Goal: Navigation & Orientation: Find specific page/section

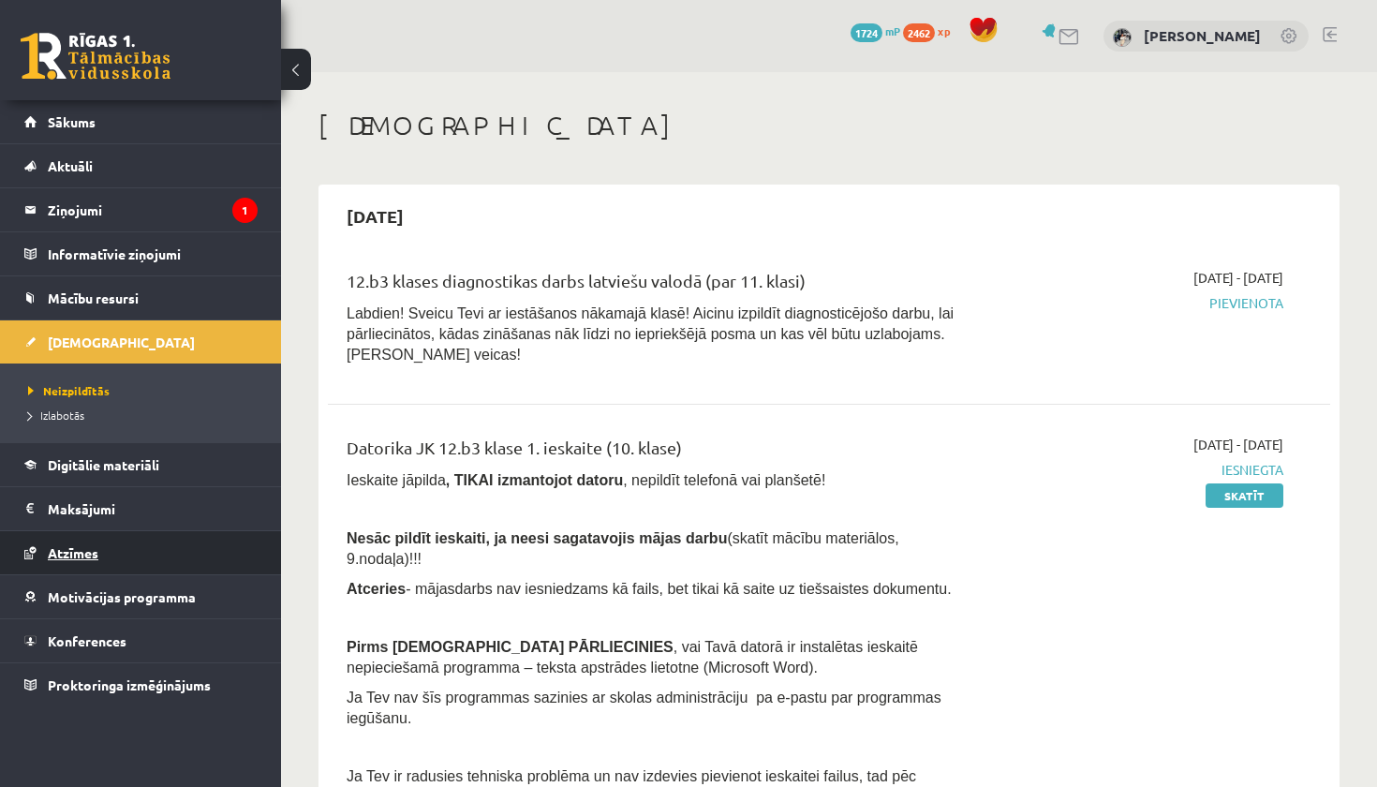
click at [142, 550] on link "Atzīmes" at bounding box center [140, 552] width 233 height 43
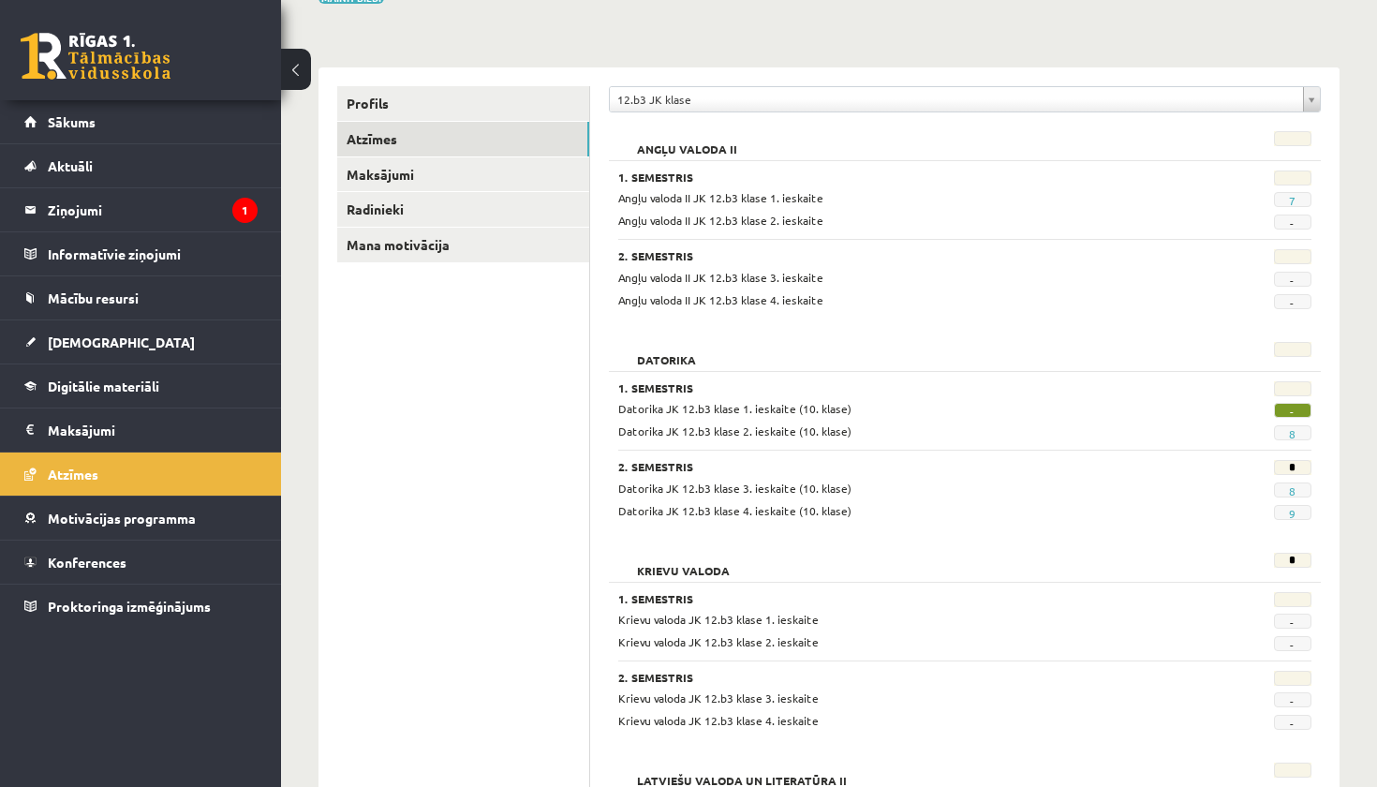
scroll to position [178, 0]
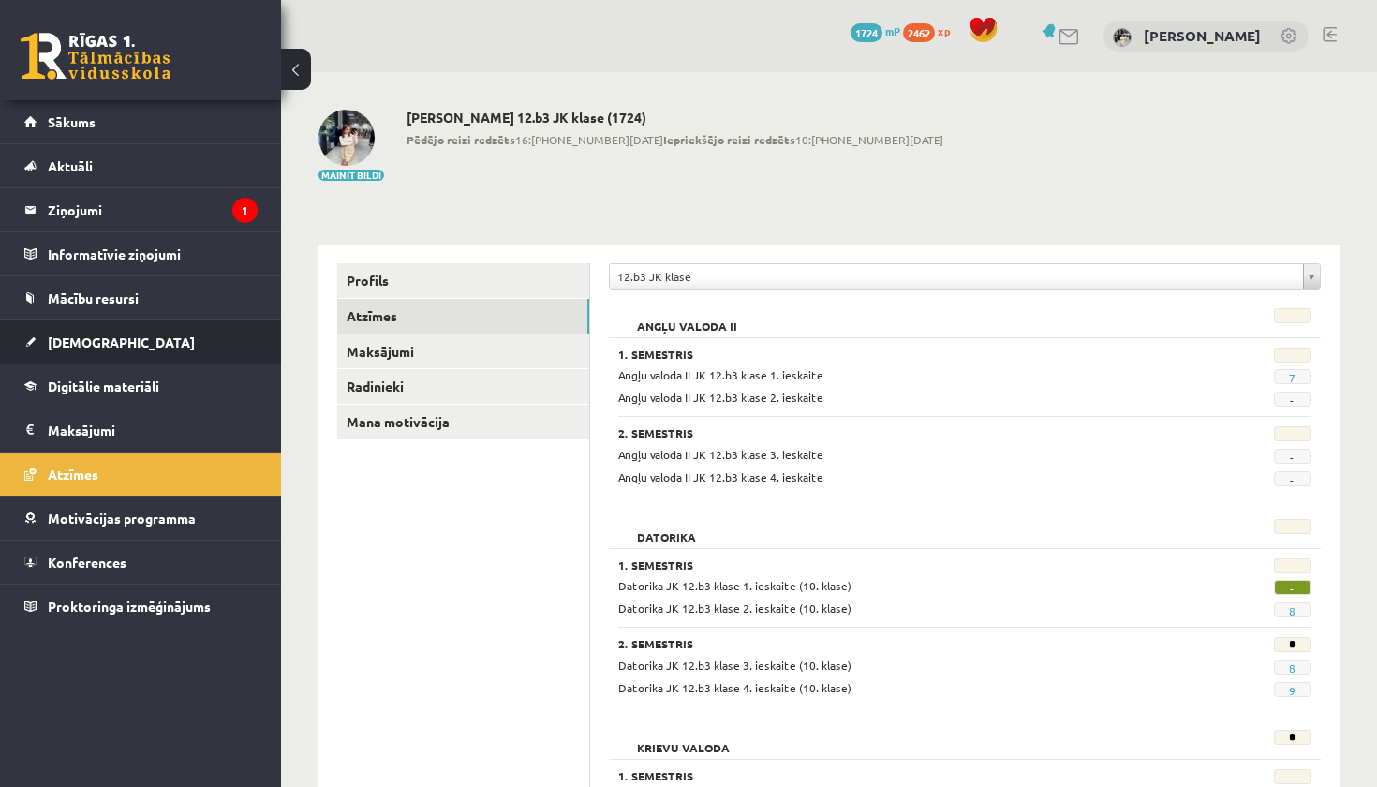
click at [199, 340] on link "[DEMOGRAPHIC_DATA]" at bounding box center [140, 341] width 233 height 43
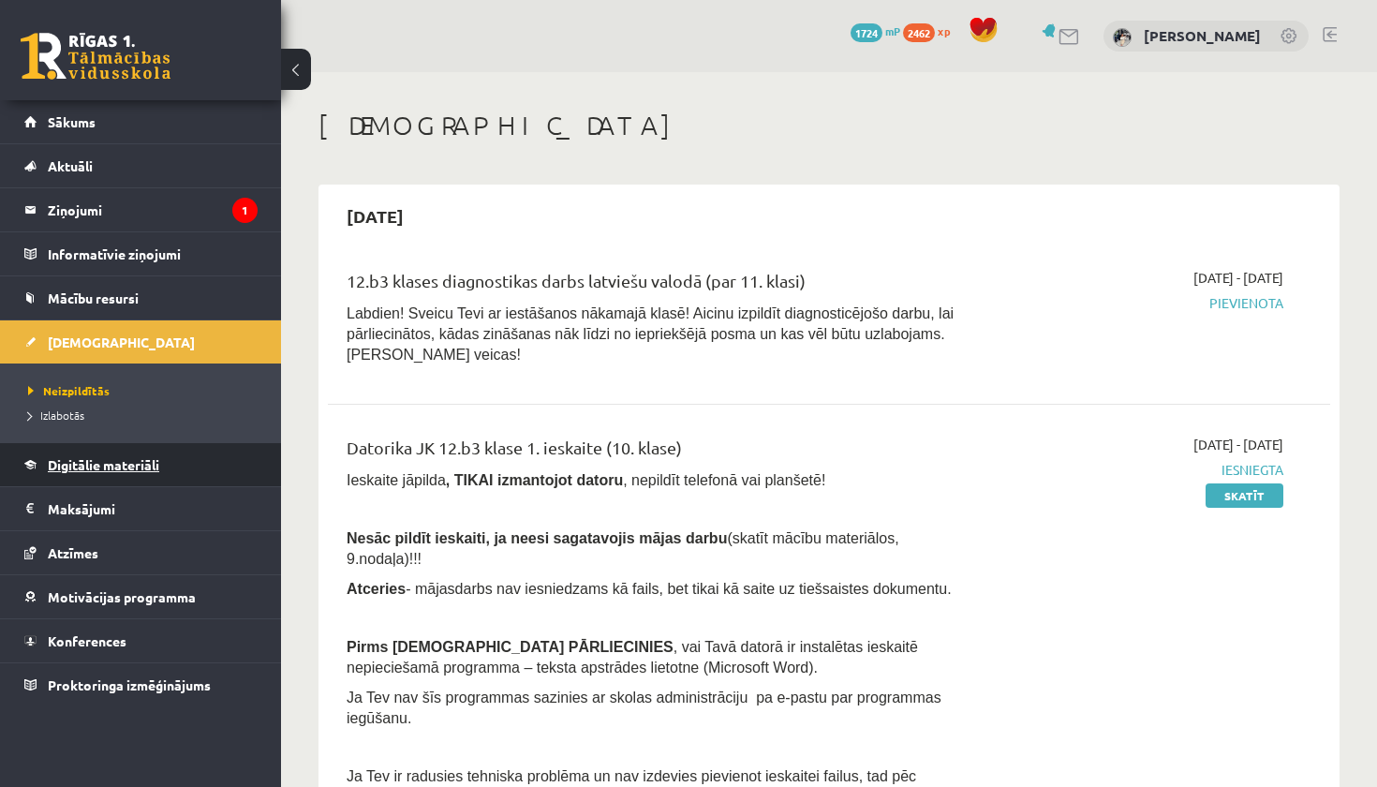
click at [159, 463] on span "Digitālie materiāli" at bounding box center [103, 464] width 111 height 17
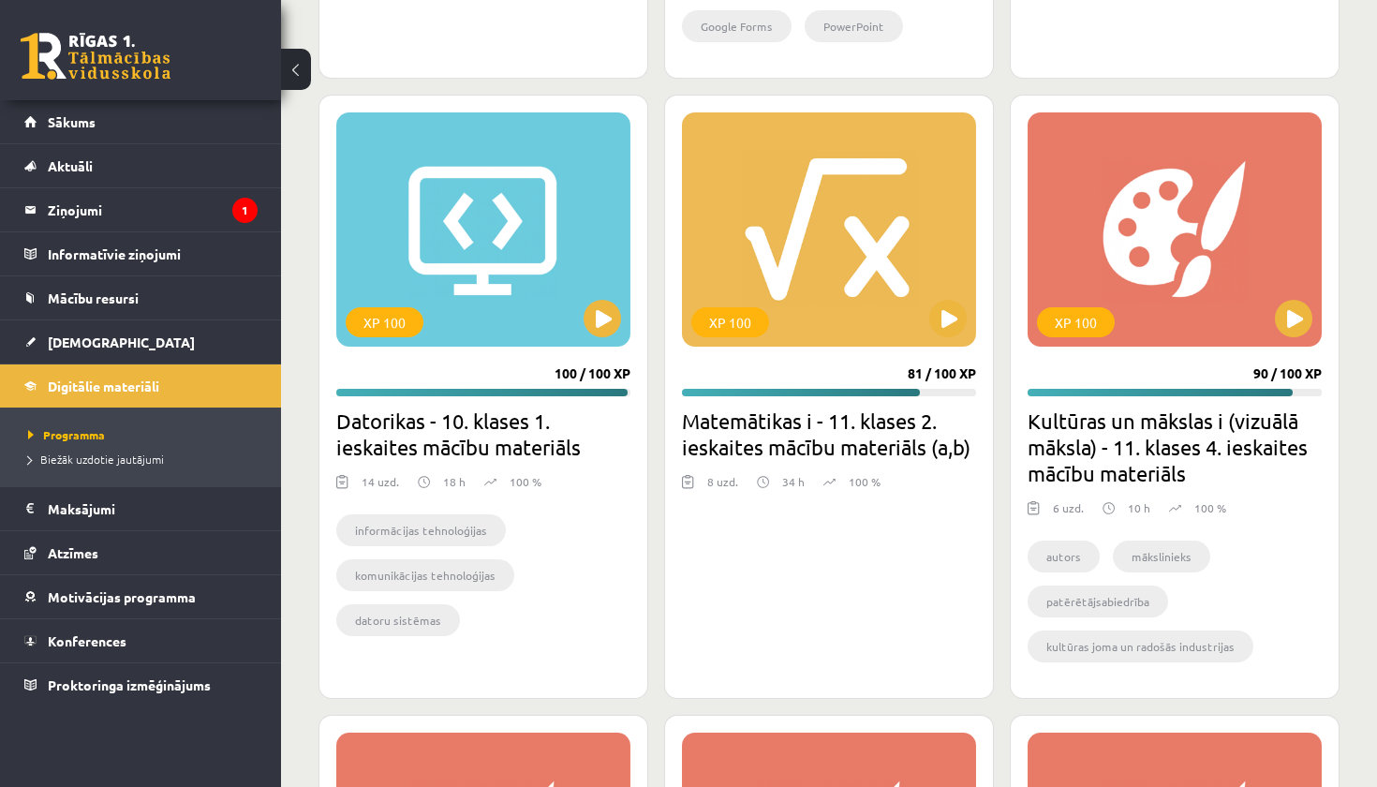
scroll to position [1202, 0]
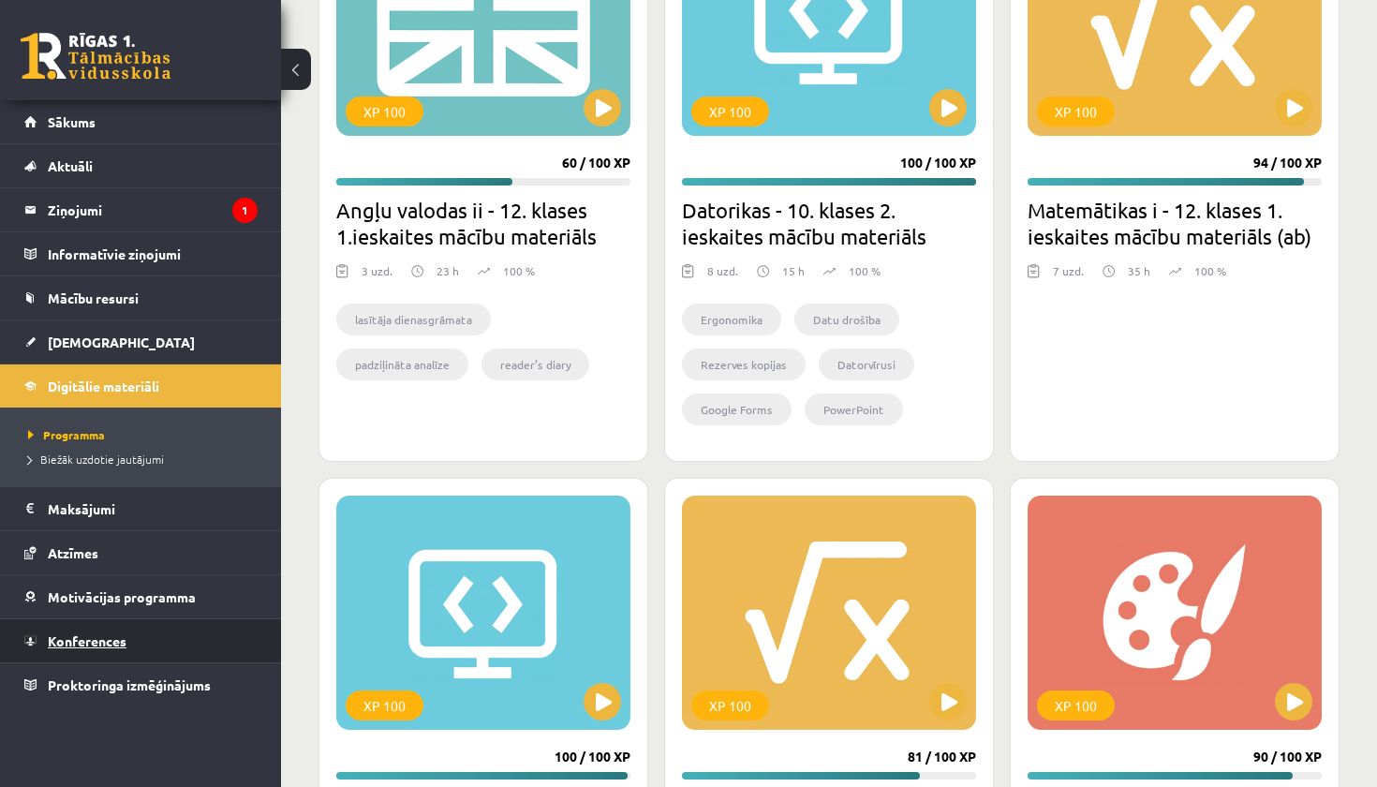
click at [174, 652] on link "Konferences" at bounding box center [140, 640] width 233 height 43
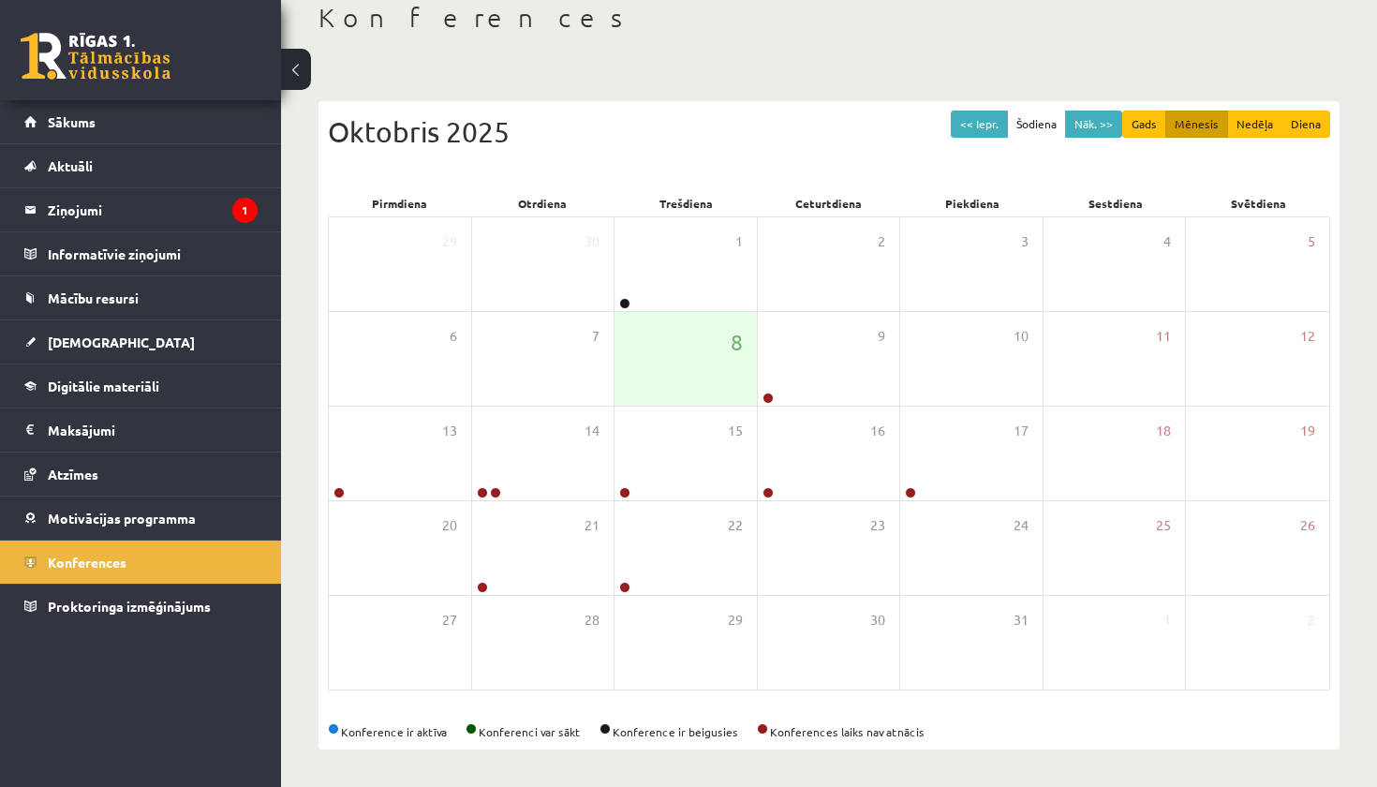
scroll to position [108, 0]
click at [791, 393] on div "9" at bounding box center [829, 359] width 142 height 94
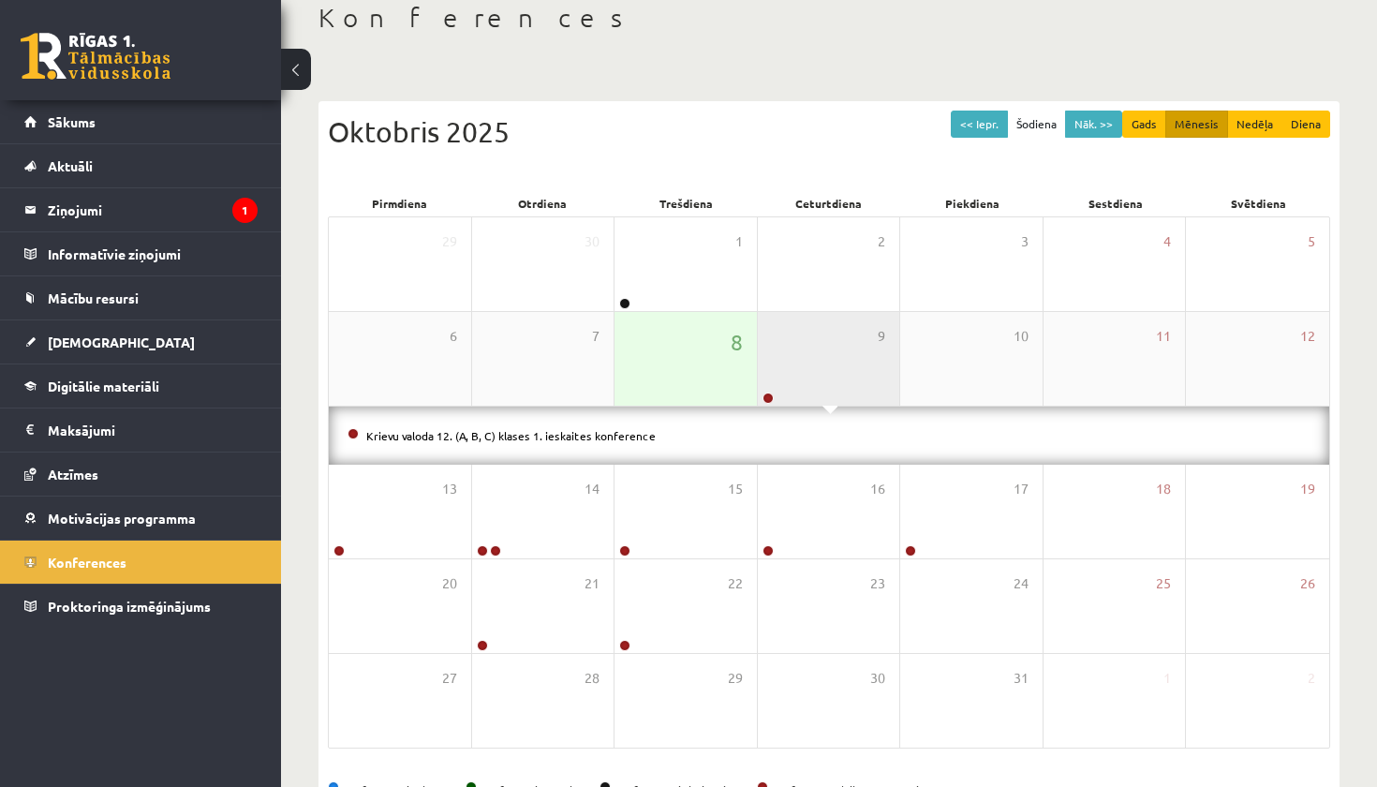
click at [796, 381] on div "9" at bounding box center [829, 359] width 142 height 94
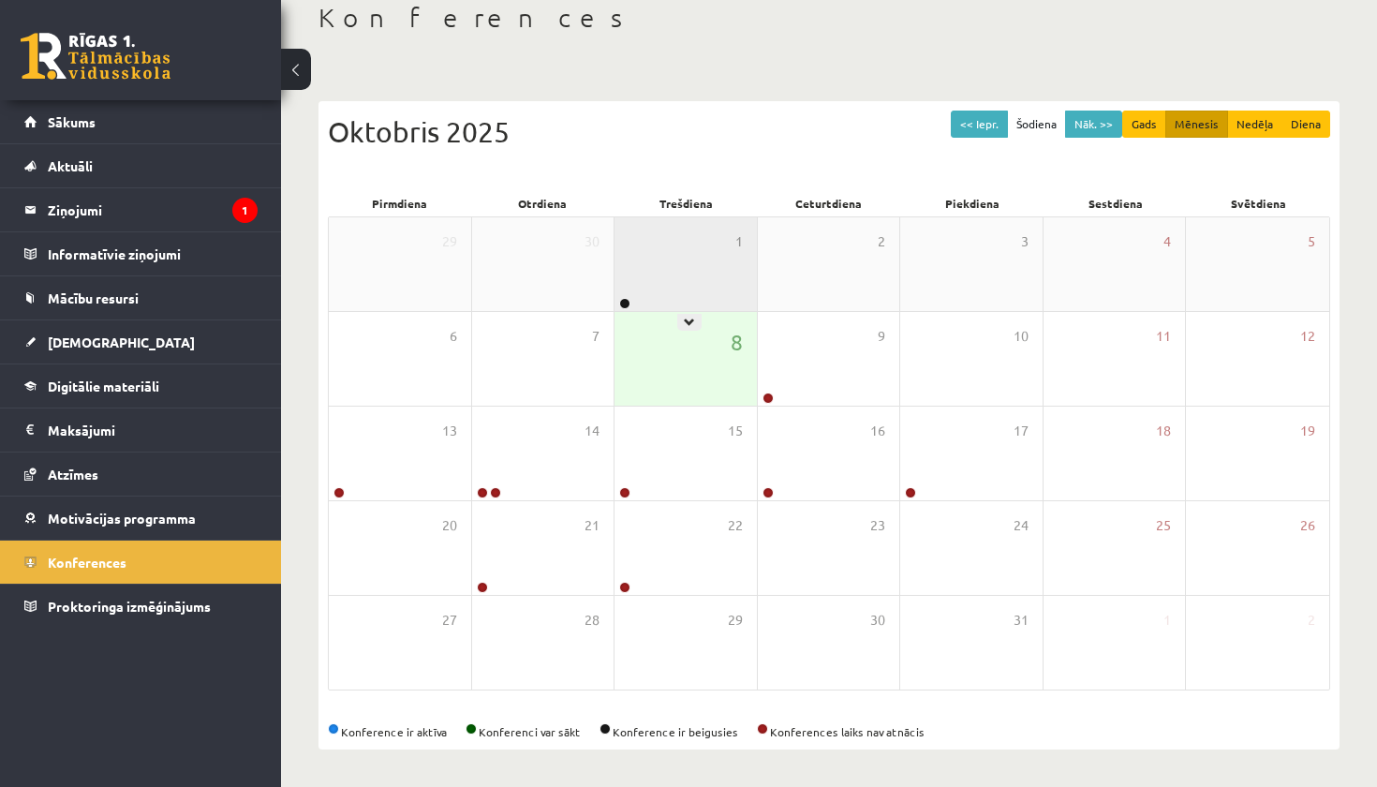
click at [671, 300] on div "1" at bounding box center [685, 264] width 142 height 94
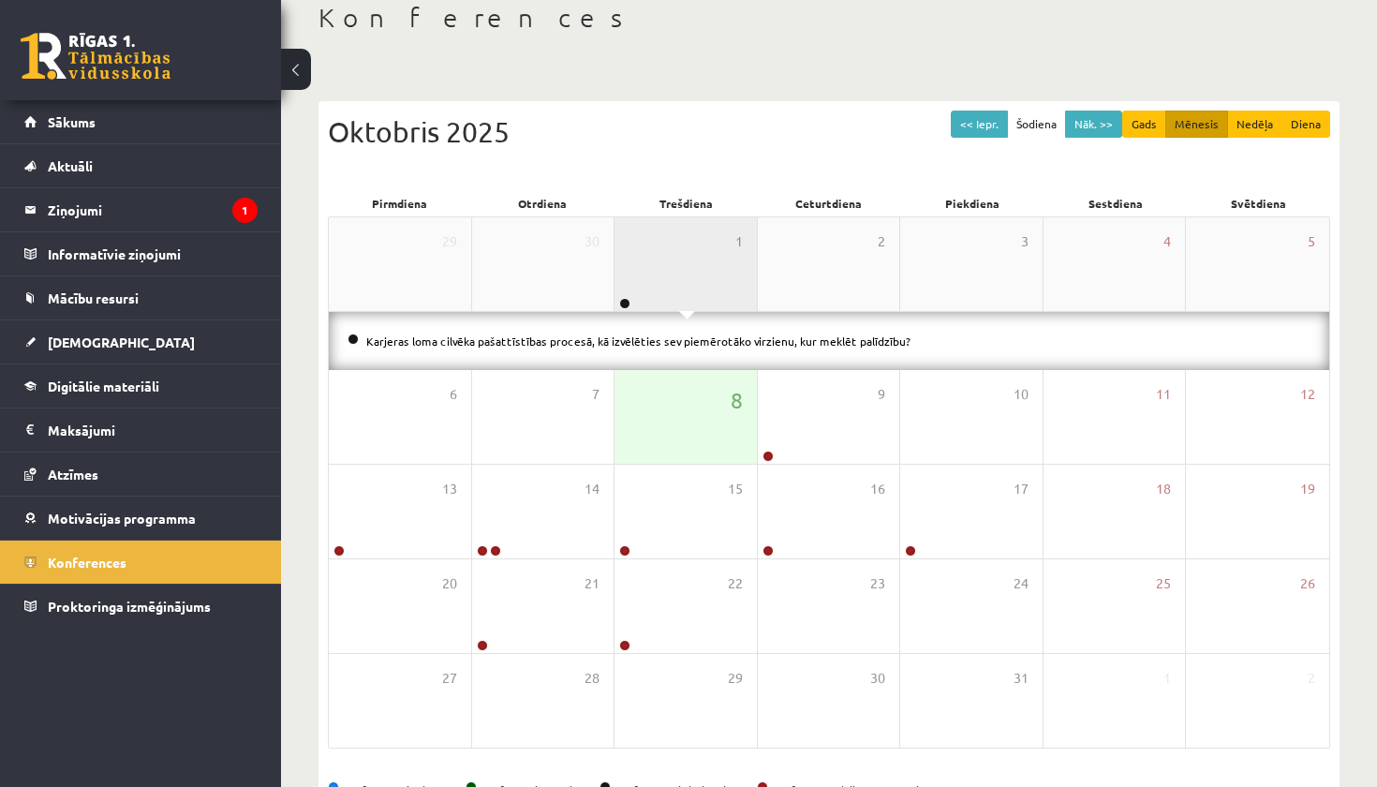
click at [677, 275] on div "1" at bounding box center [685, 264] width 142 height 94
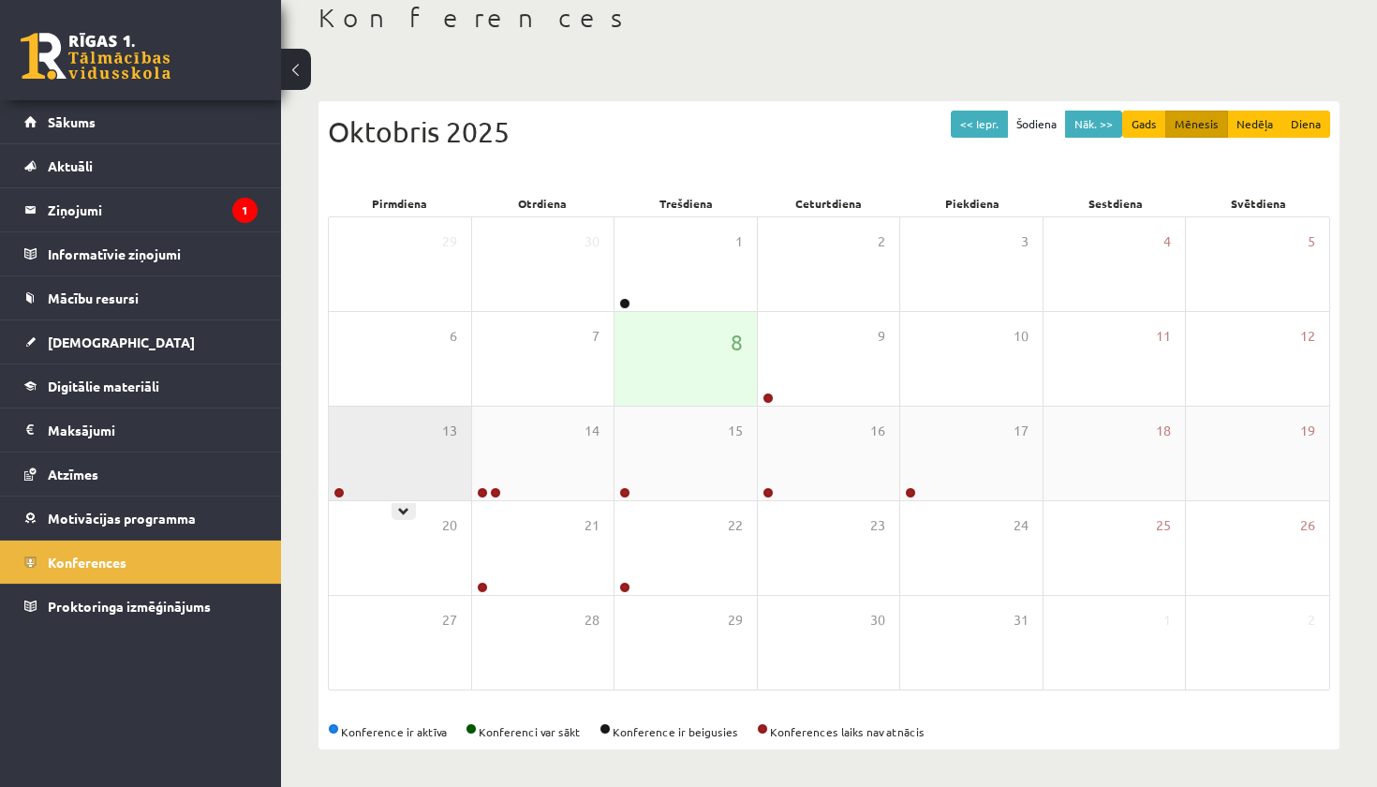
click at [464, 455] on div "13" at bounding box center [400, 453] width 142 height 94
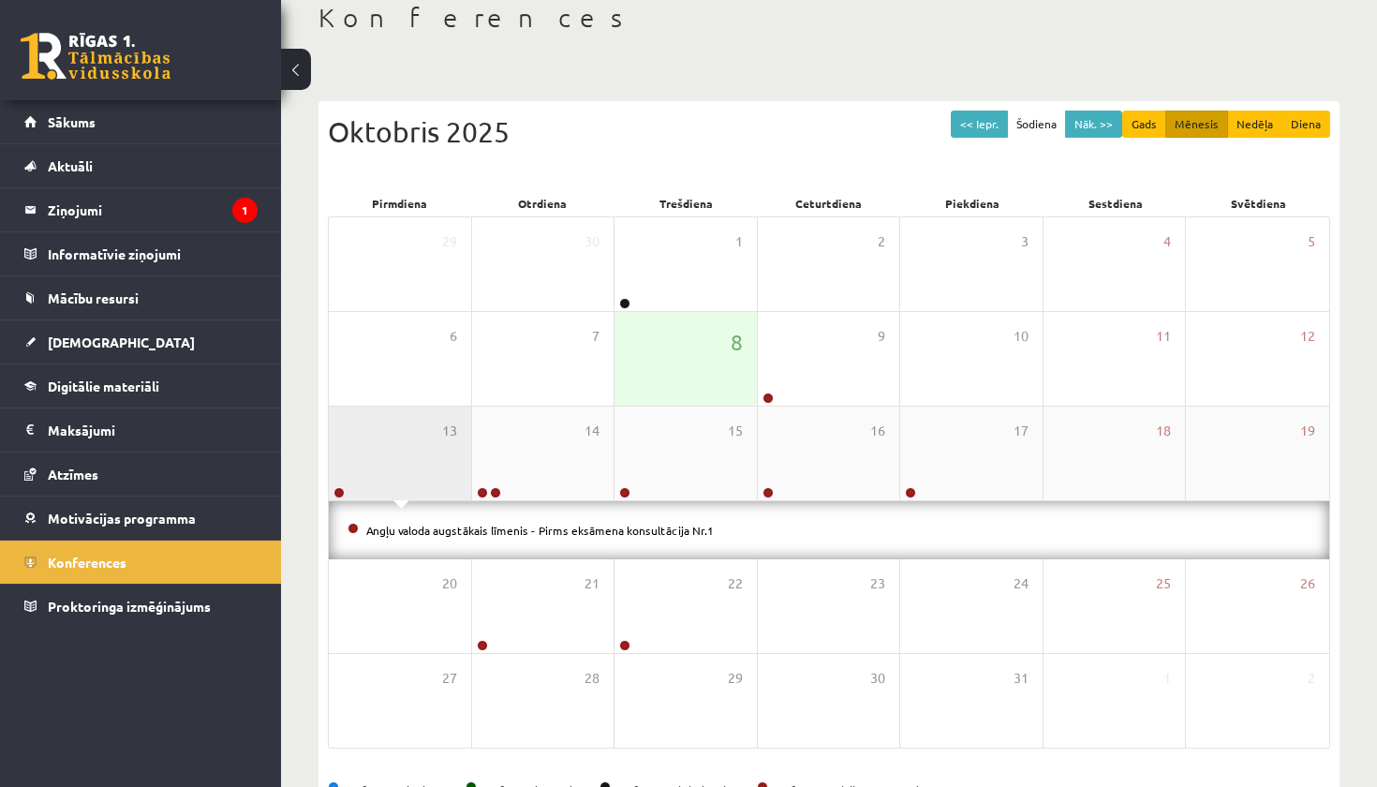
click at [440, 459] on div "13" at bounding box center [400, 453] width 142 height 94
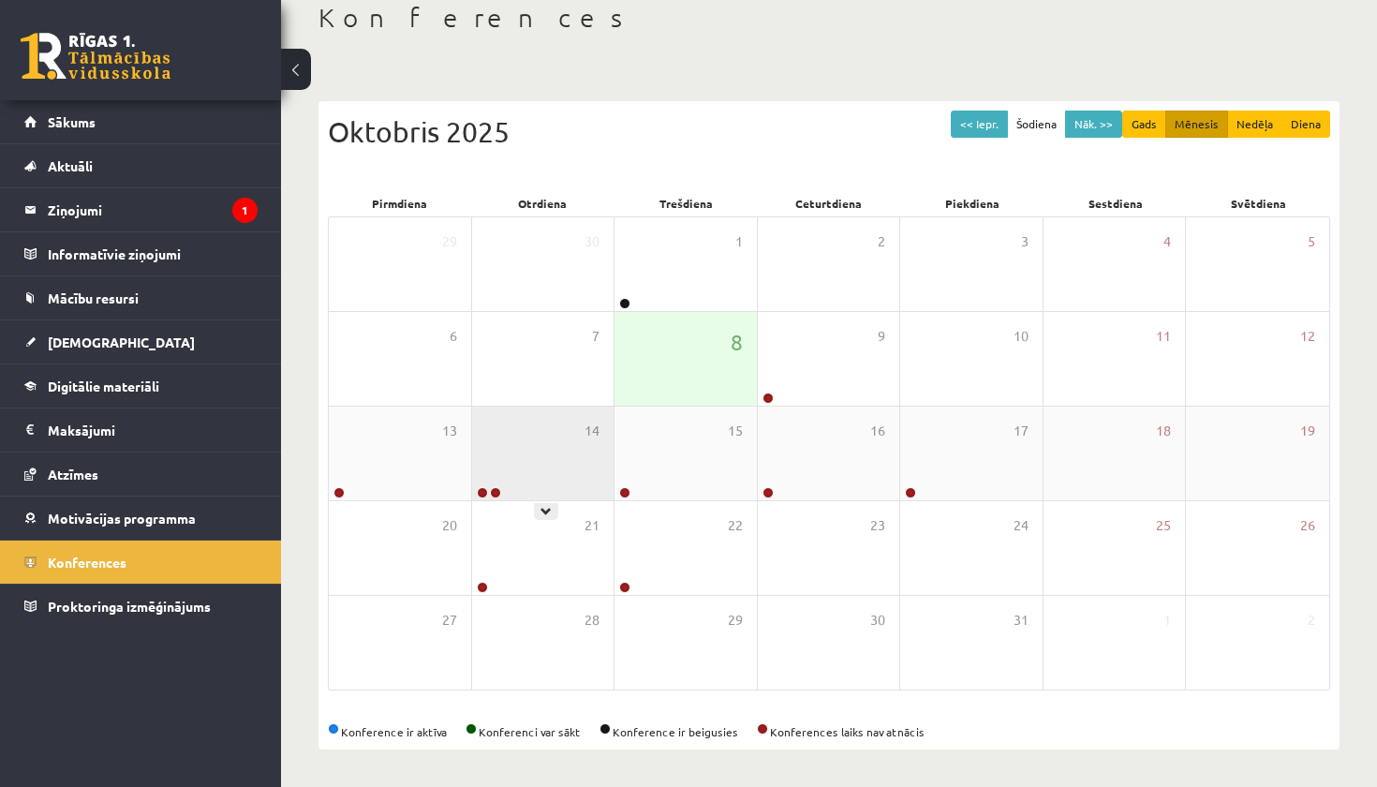
click at [519, 457] on div "14" at bounding box center [543, 453] width 142 height 94
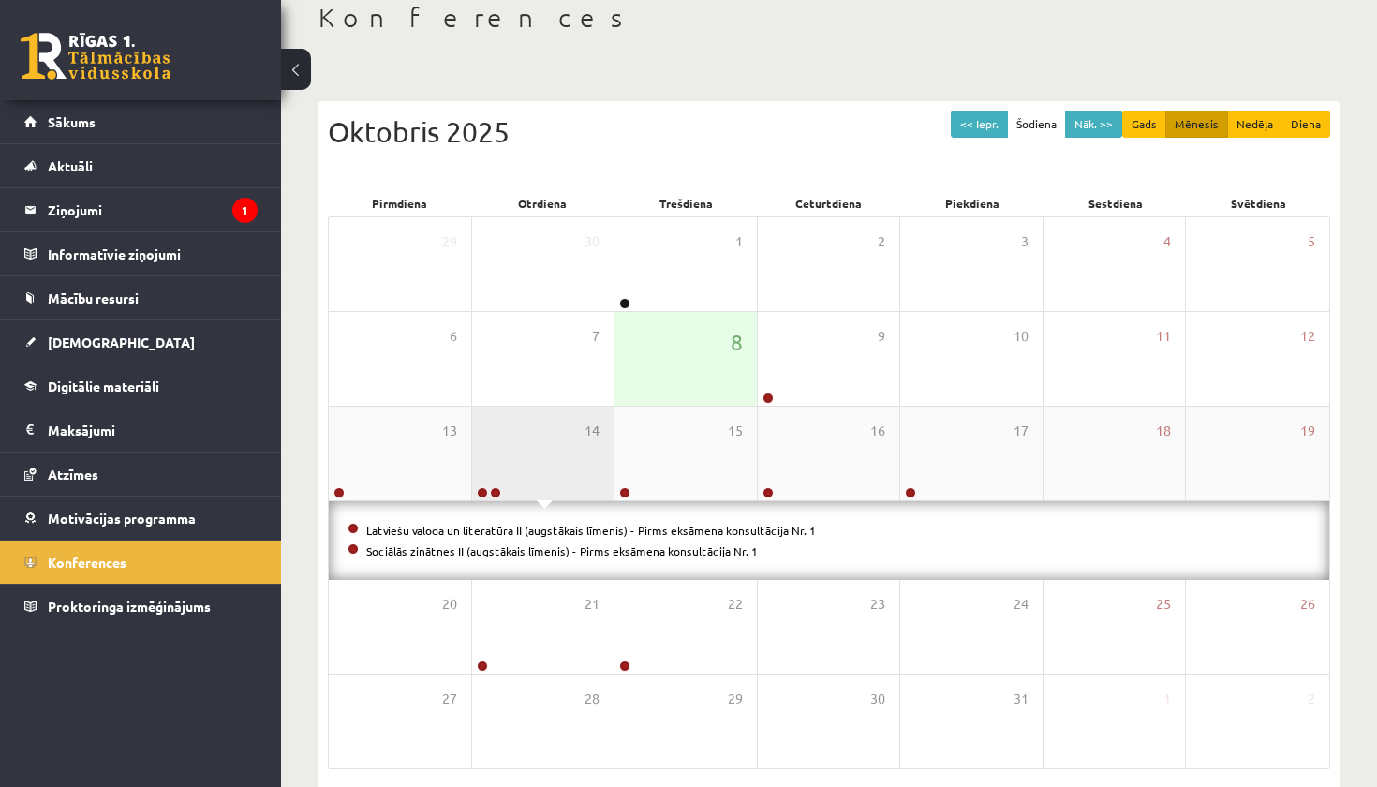
click at [518, 456] on div "14" at bounding box center [543, 453] width 142 height 94
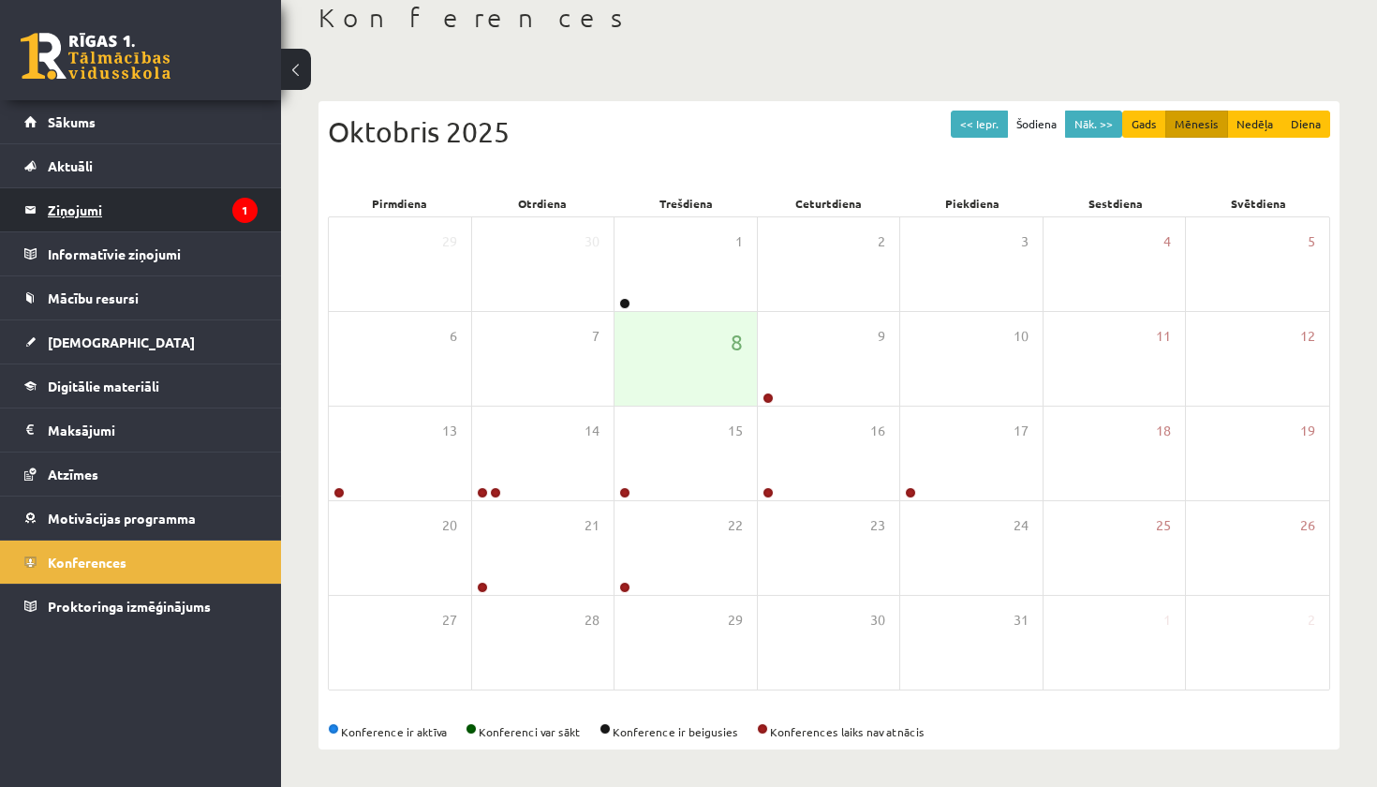
click at [184, 216] on legend "Ziņojumi 1" at bounding box center [153, 209] width 210 height 43
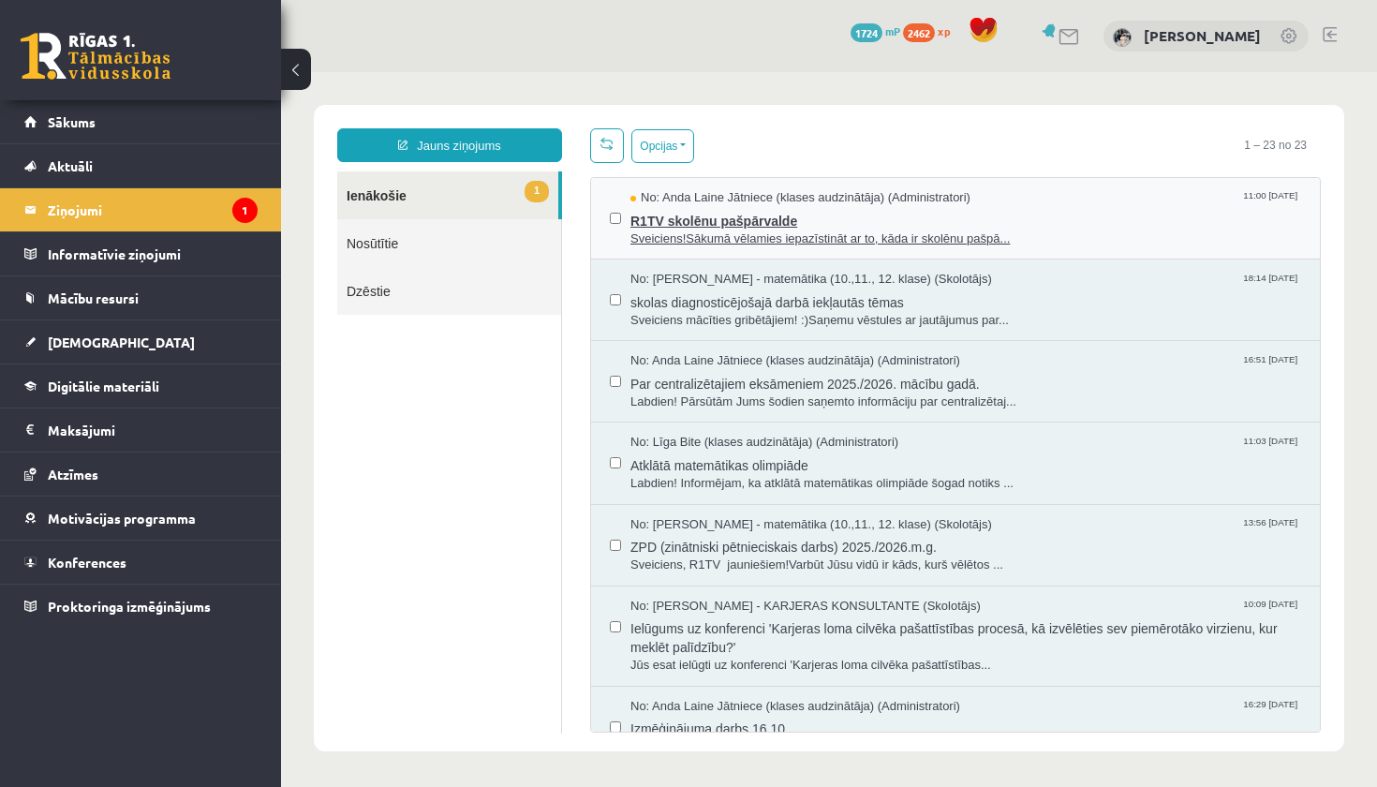
click at [862, 224] on span "R1TV skolēnu pašpārvalde" at bounding box center [965, 218] width 671 height 23
